Goal: Task Accomplishment & Management: Complete application form

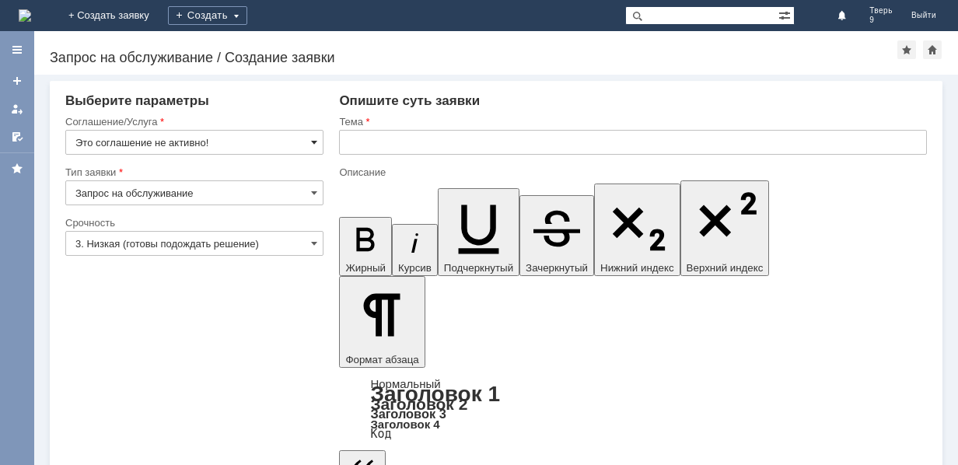
click at [316, 148] on span at bounding box center [314, 142] width 6 height 12
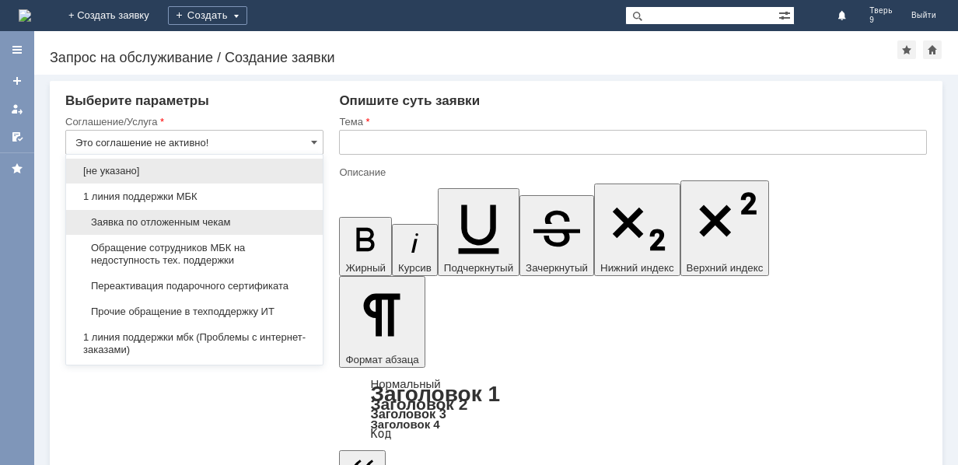
click at [222, 219] on span "Заявка по отложенным чекам" at bounding box center [194, 222] width 238 height 12
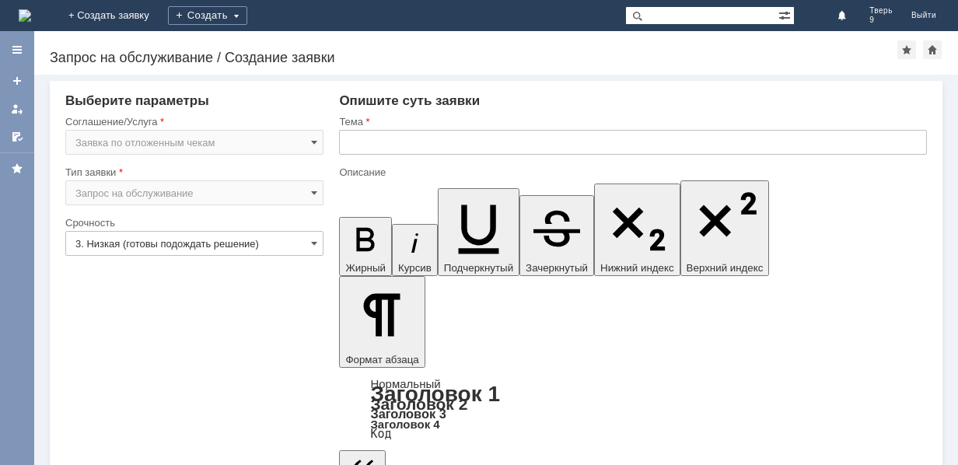
click at [355, 149] on input "text" at bounding box center [633, 142] width 588 height 25
type input "Заявка по отложенным чекам"
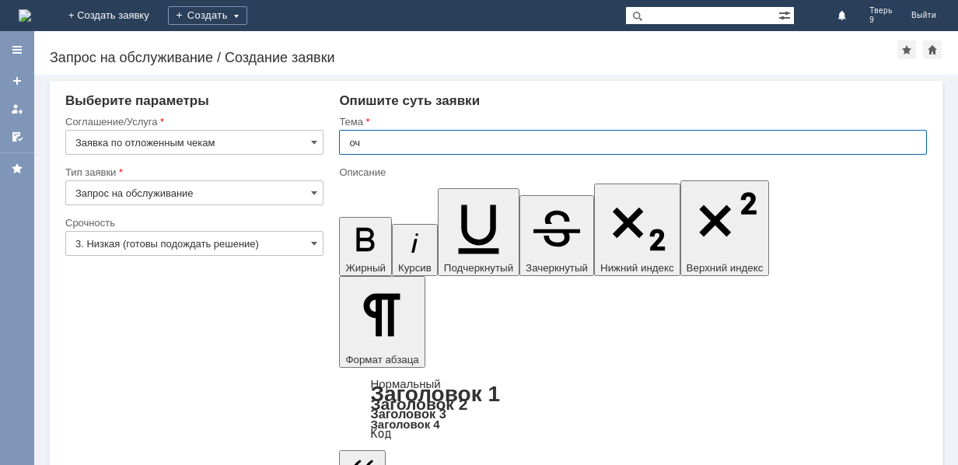
type input "оч"
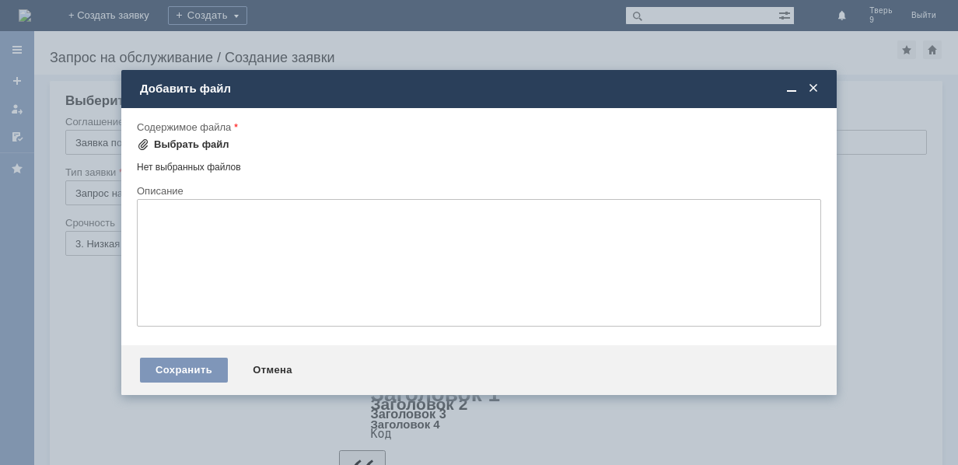
click at [204, 149] on div "Выбрать файл" at bounding box center [191, 144] width 75 height 12
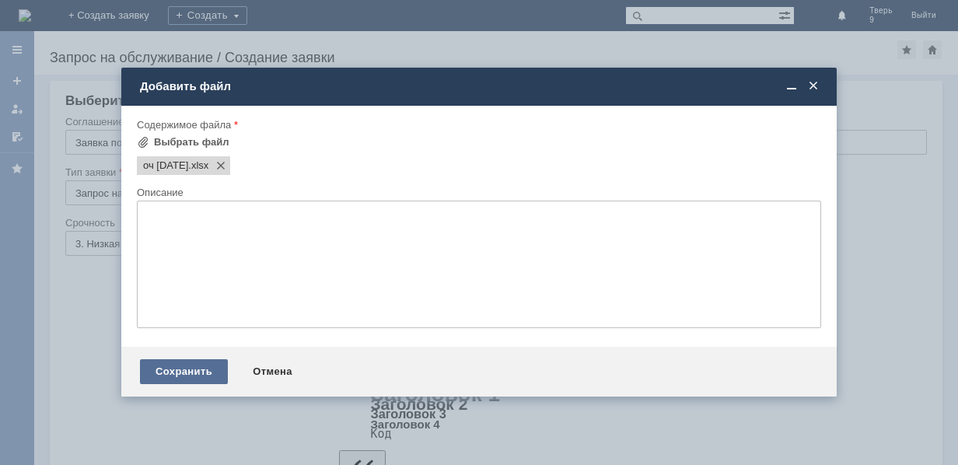
click at [176, 367] on div "Сохранить" at bounding box center [184, 371] width 88 height 25
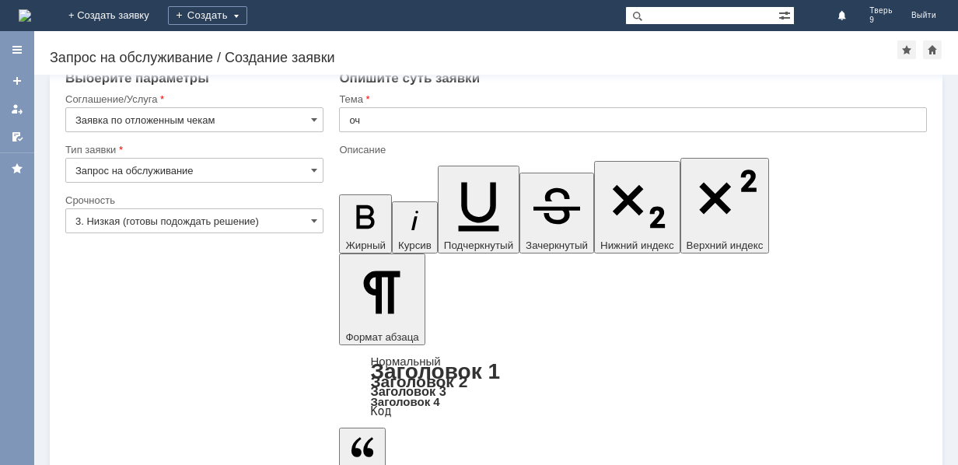
scroll to position [29, 0]
